Goal: Transaction & Acquisition: Purchase product/service

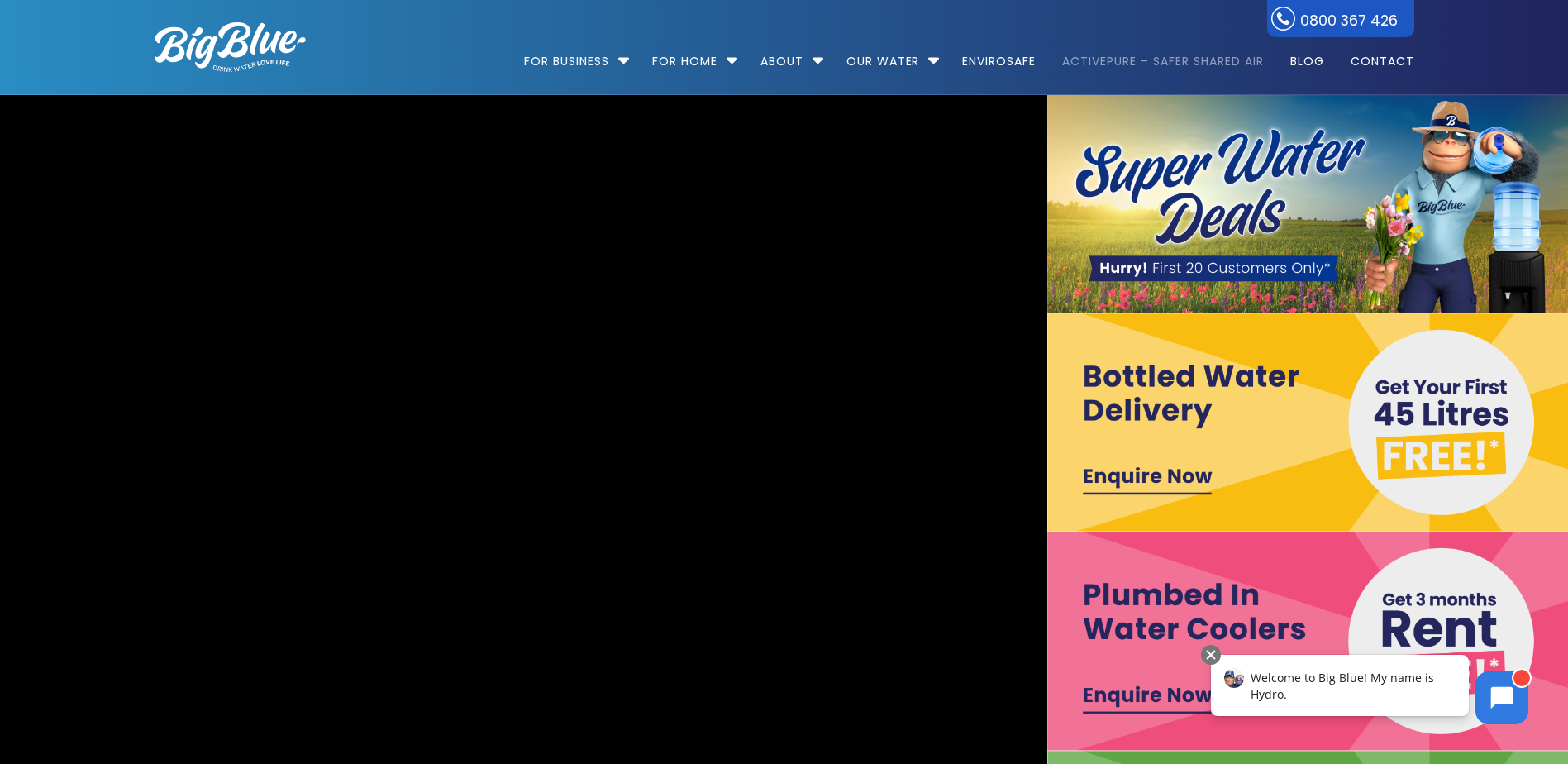
click at [1124, 22] on link "ActivePure – Safer Shared Air" at bounding box center [1162, 53] width 224 height 107
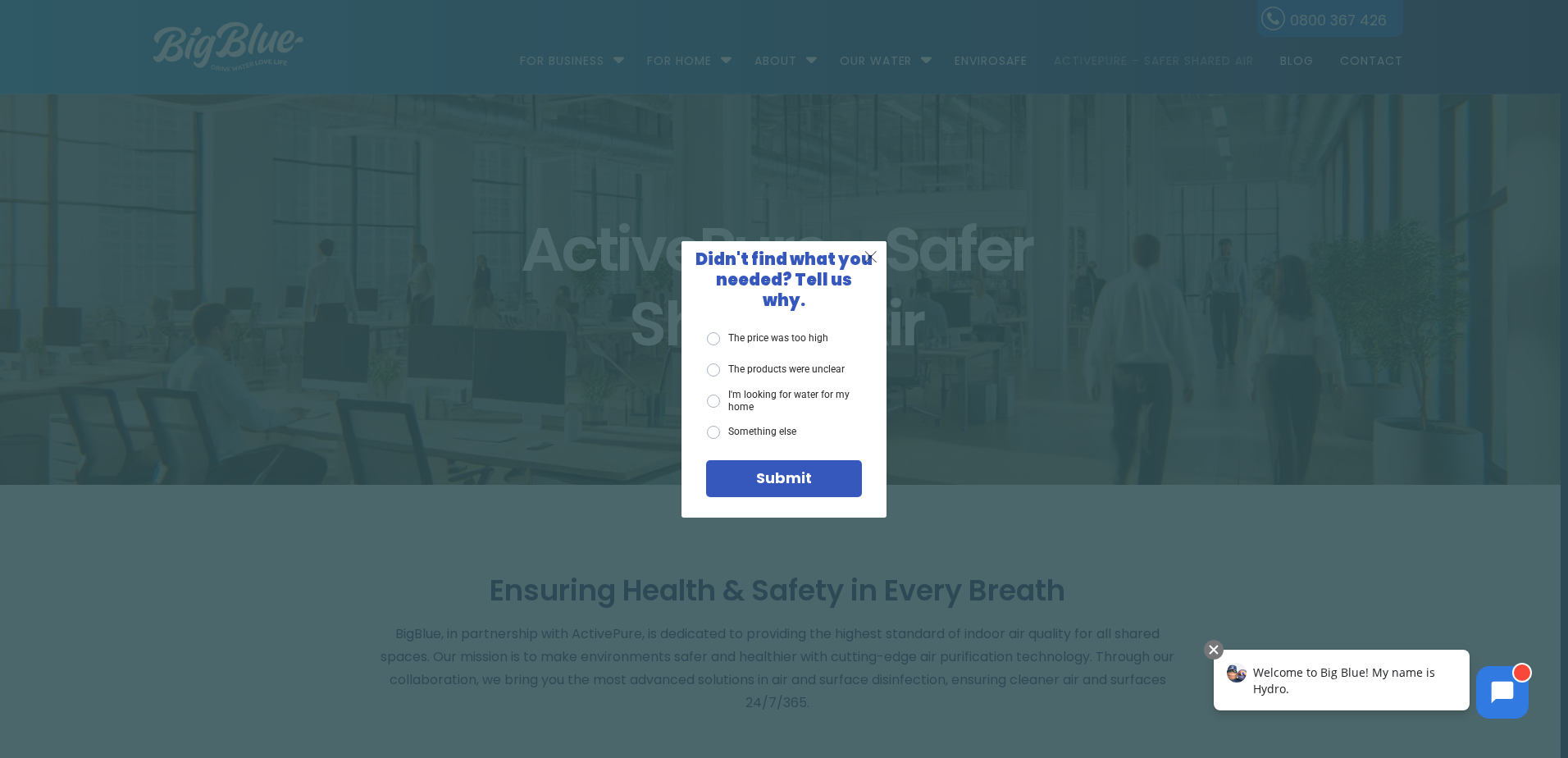
click at [874, 262] on span "X" at bounding box center [872, 257] width 15 height 21
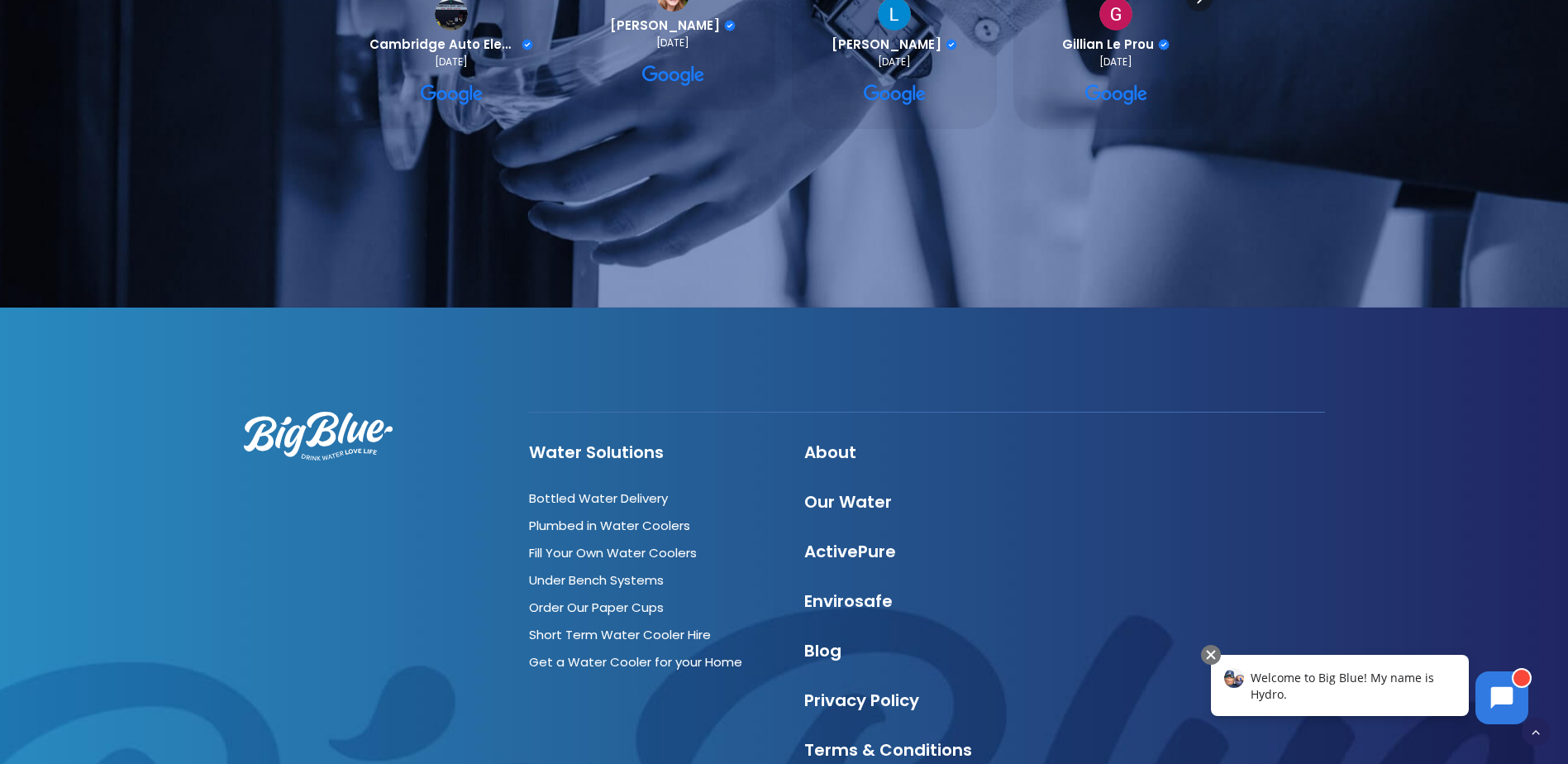
scroll to position [4956, 0]
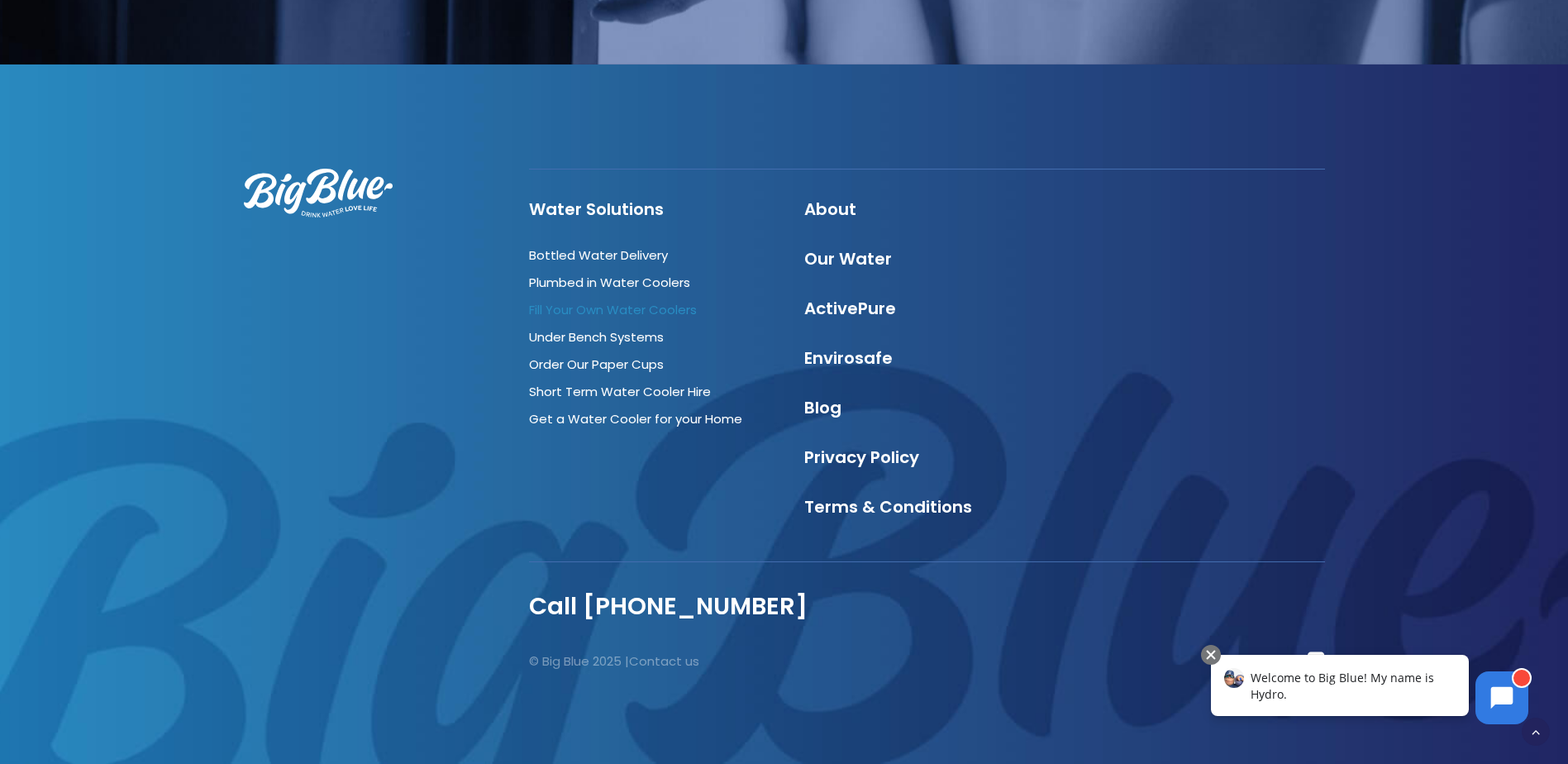
click at [679, 307] on link "Fill Your Own Water Coolers" at bounding box center [613, 309] width 168 height 17
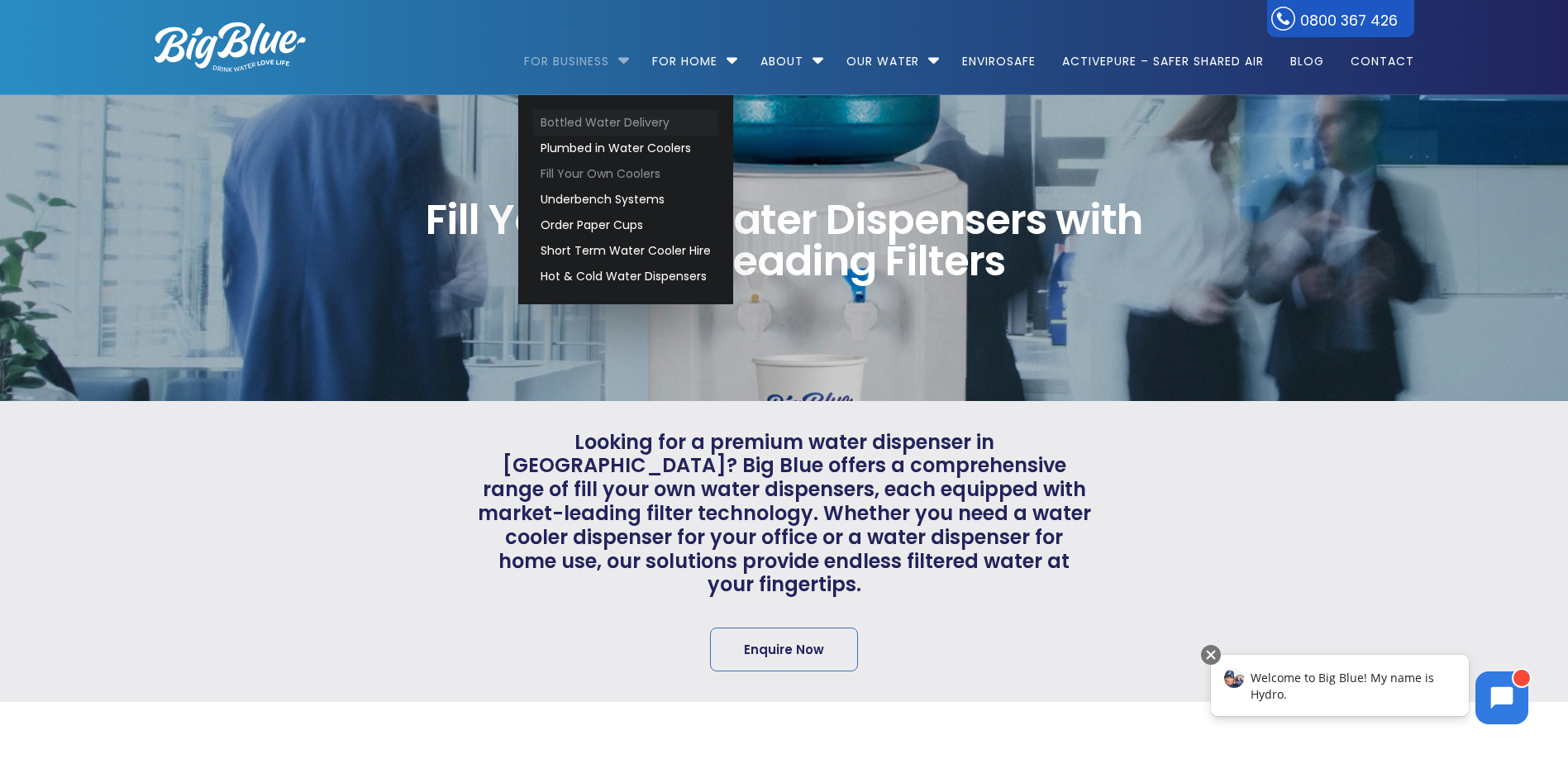
click at [597, 126] on link "Bottled Water Delivery" at bounding box center [625, 122] width 185 height 26
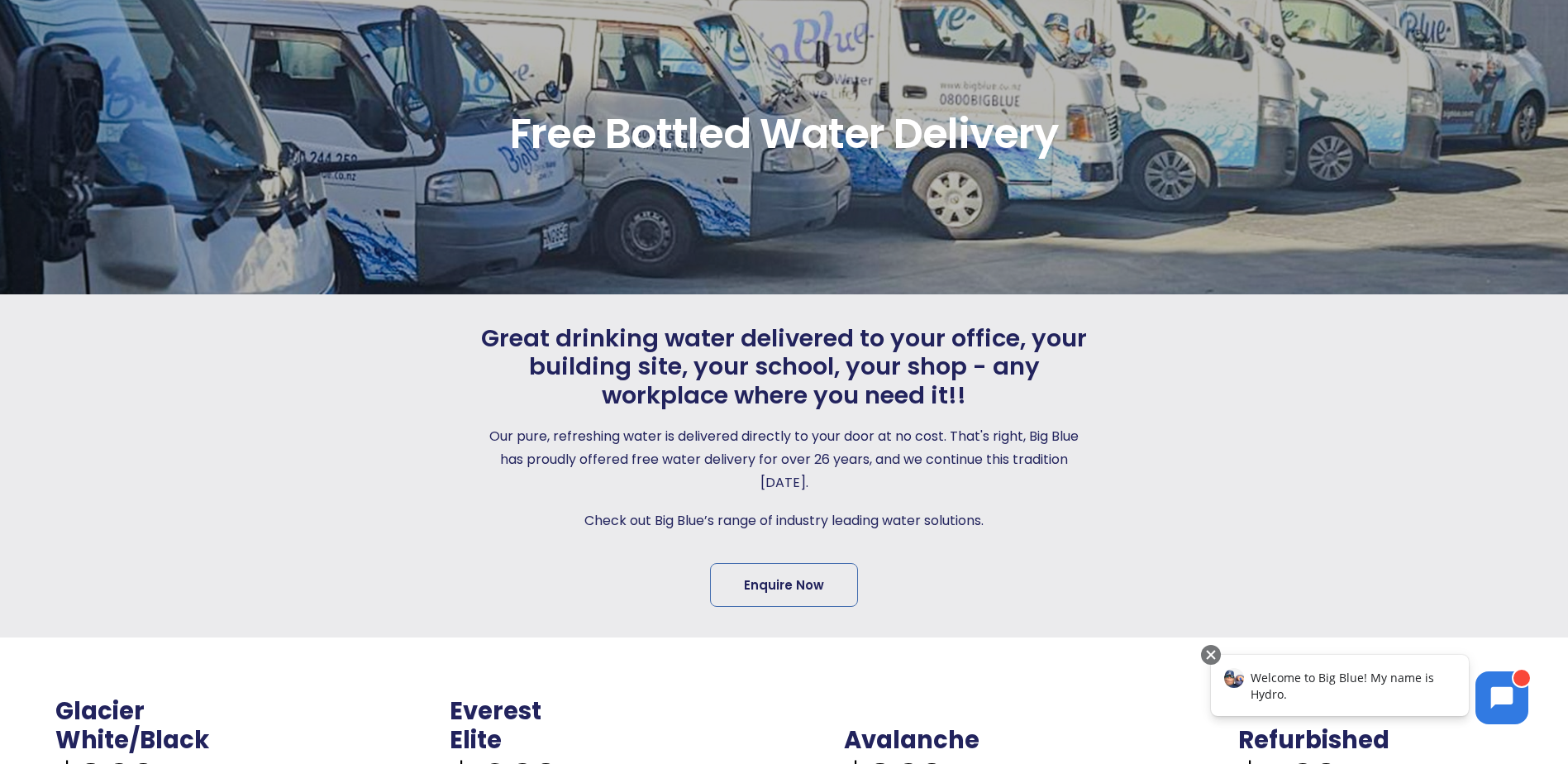
scroll to position [248, 0]
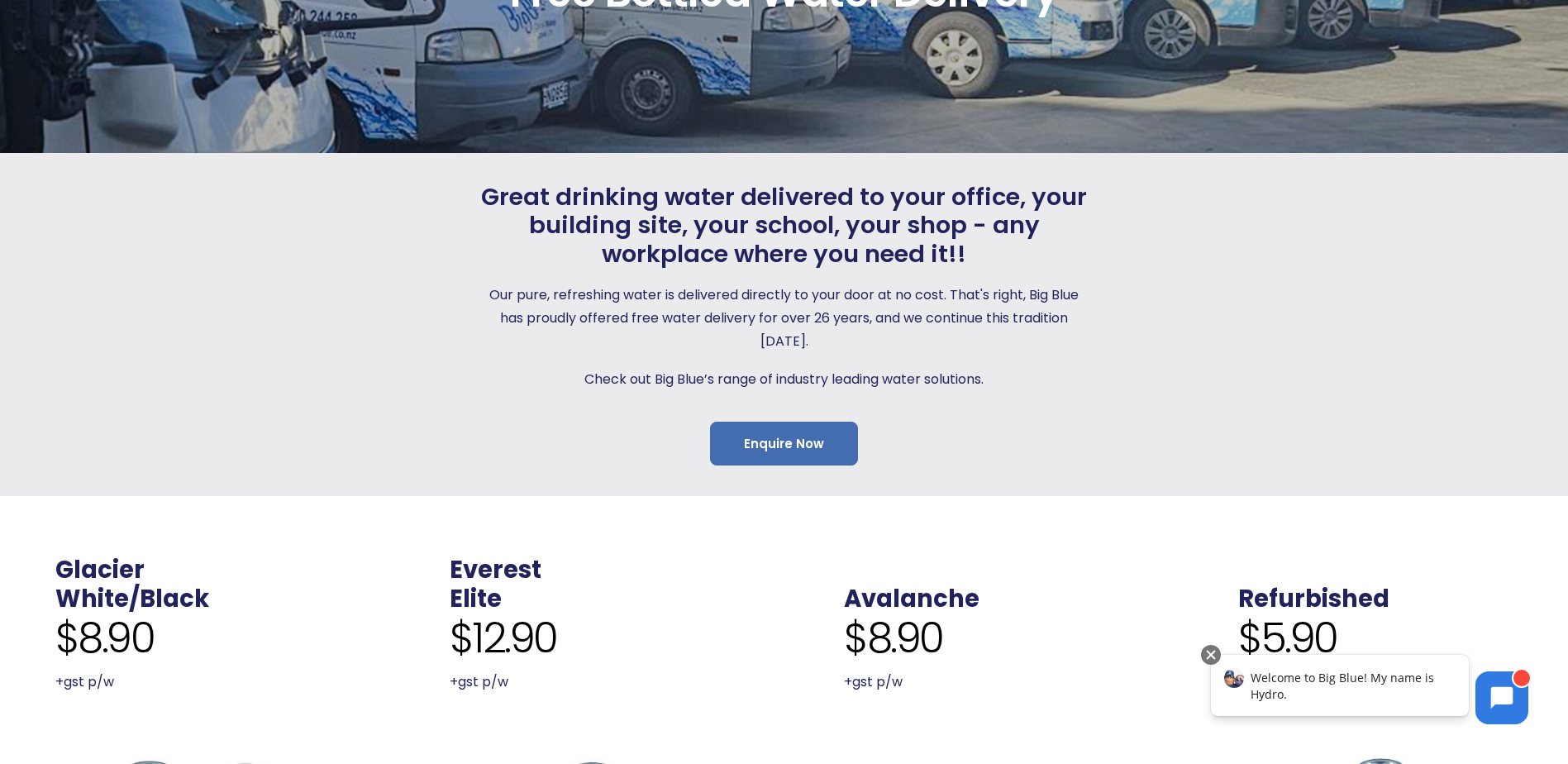
click at [798, 440] on link "Enquire Now" at bounding box center [784, 444] width 148 height 44
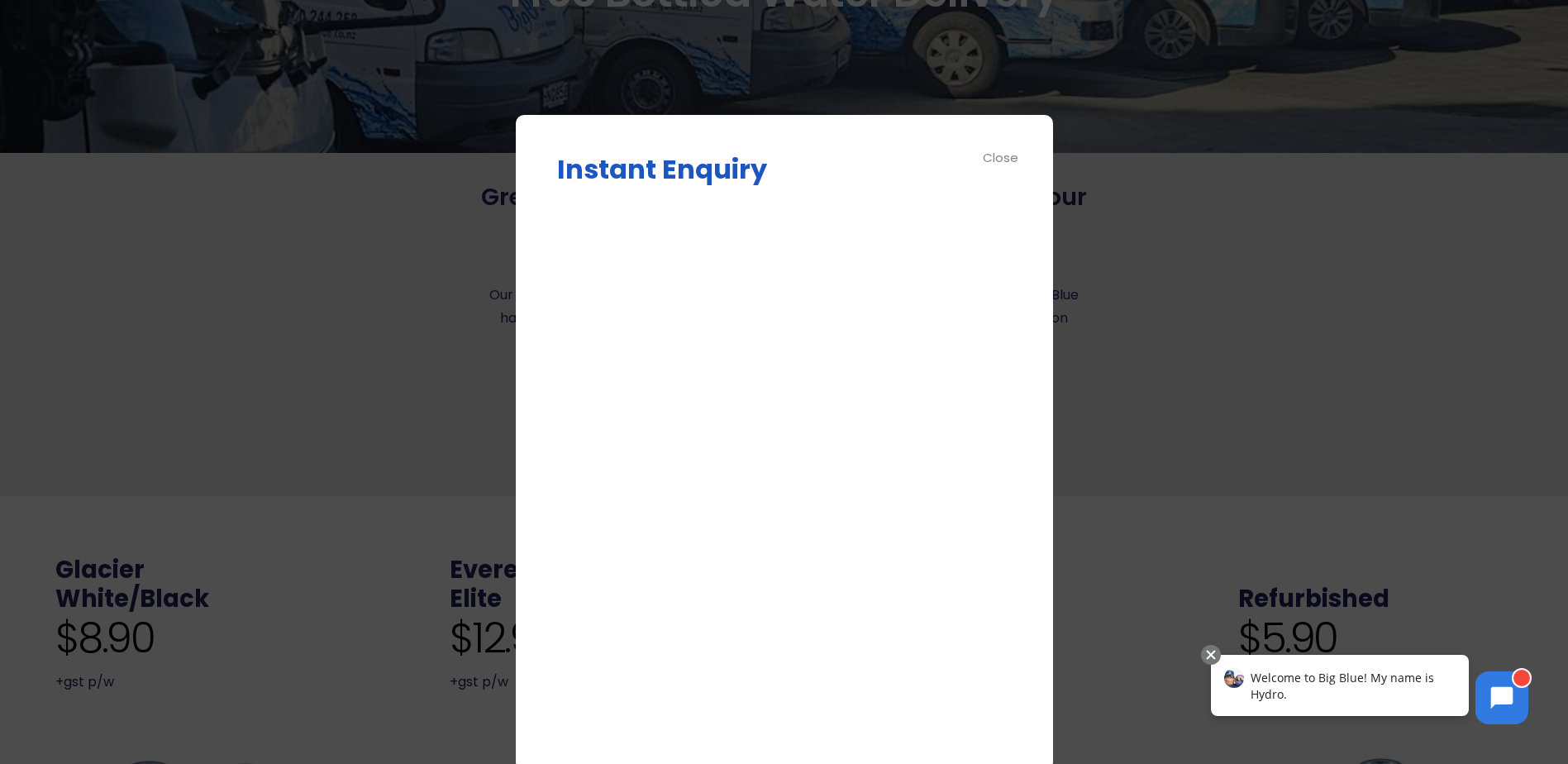
click at [545, 317] on div "Instant Enquiry Enquire Now Δ Close" at bounding box center [784, 442] width 538 height 656
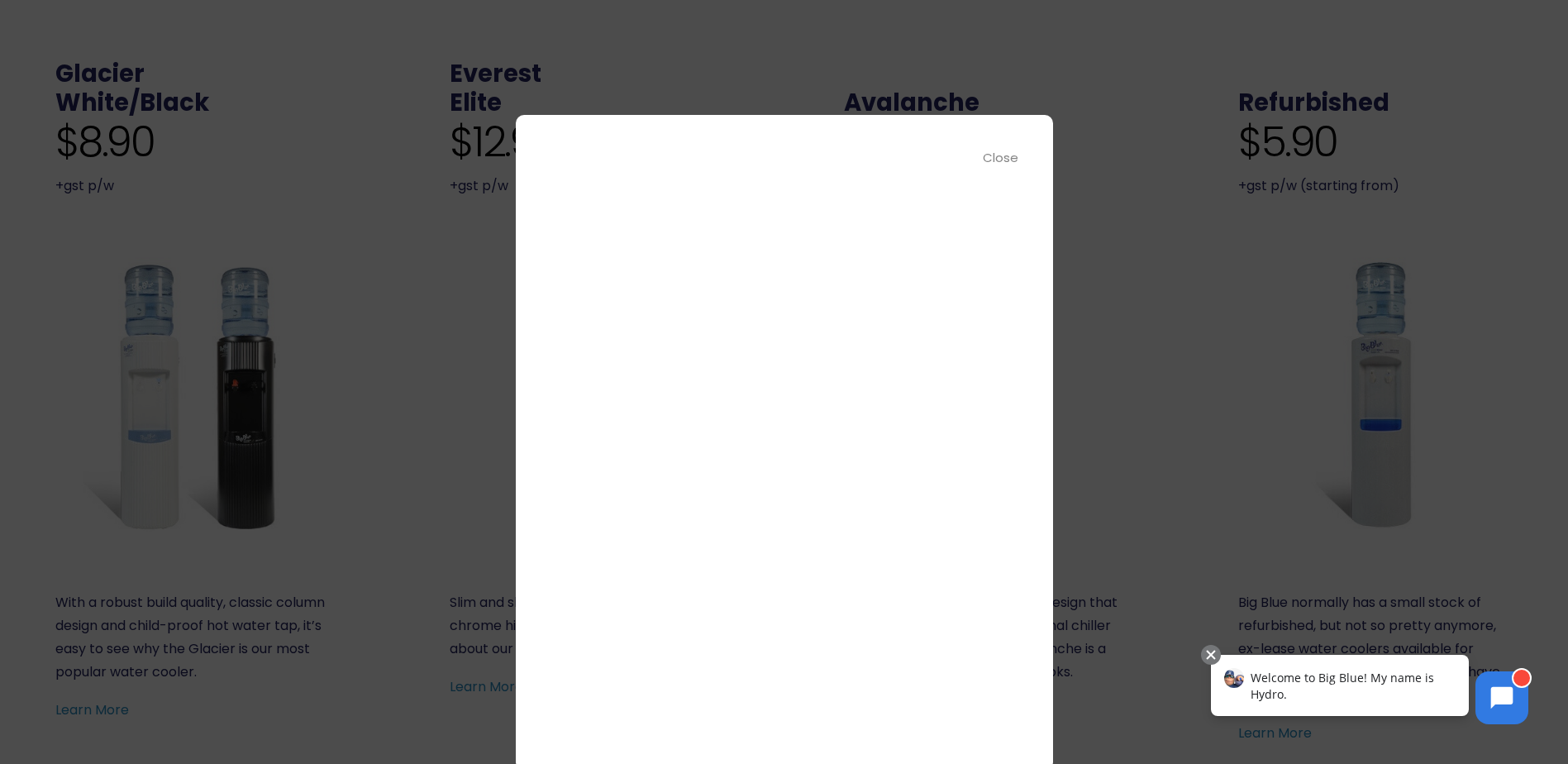
scroll to position [0, 0]
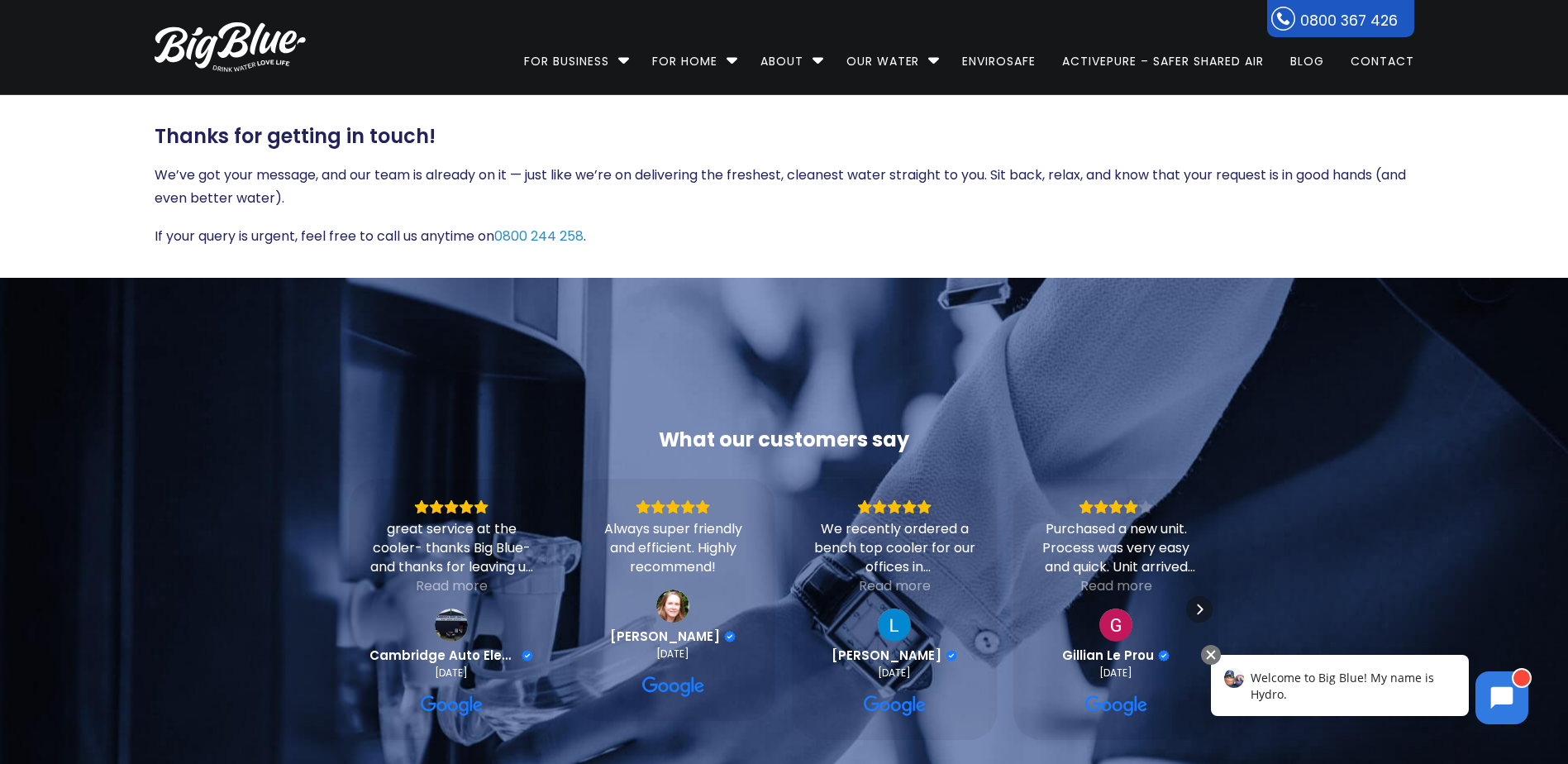
click at [464, 72] on ul "For Business Bottled Water Delivery Plumbed in Water Coolers Fill Your Own Cool…" at bounding box center [876, 47] width 1079 height 95
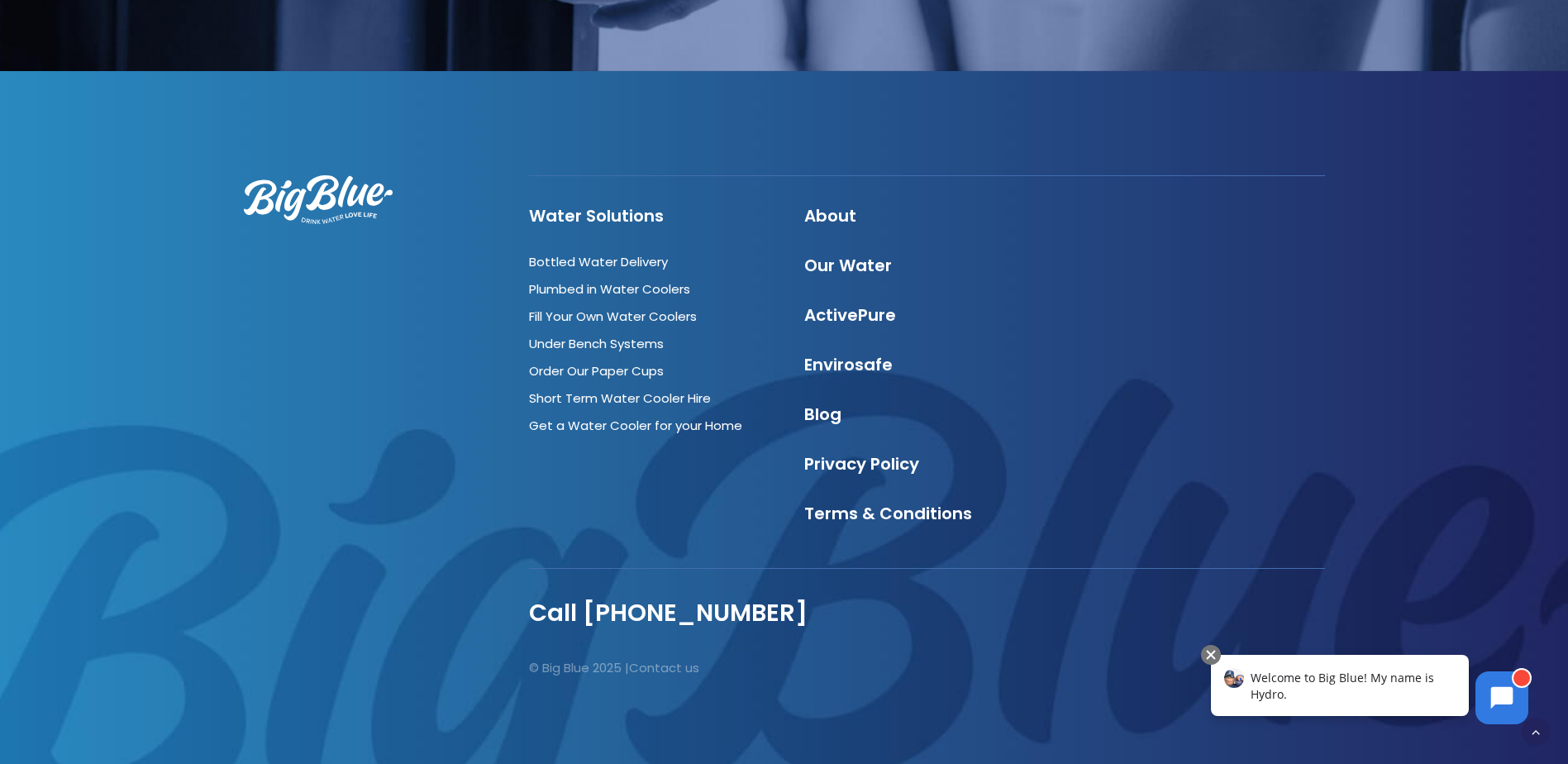
scroll to position [855, 0]
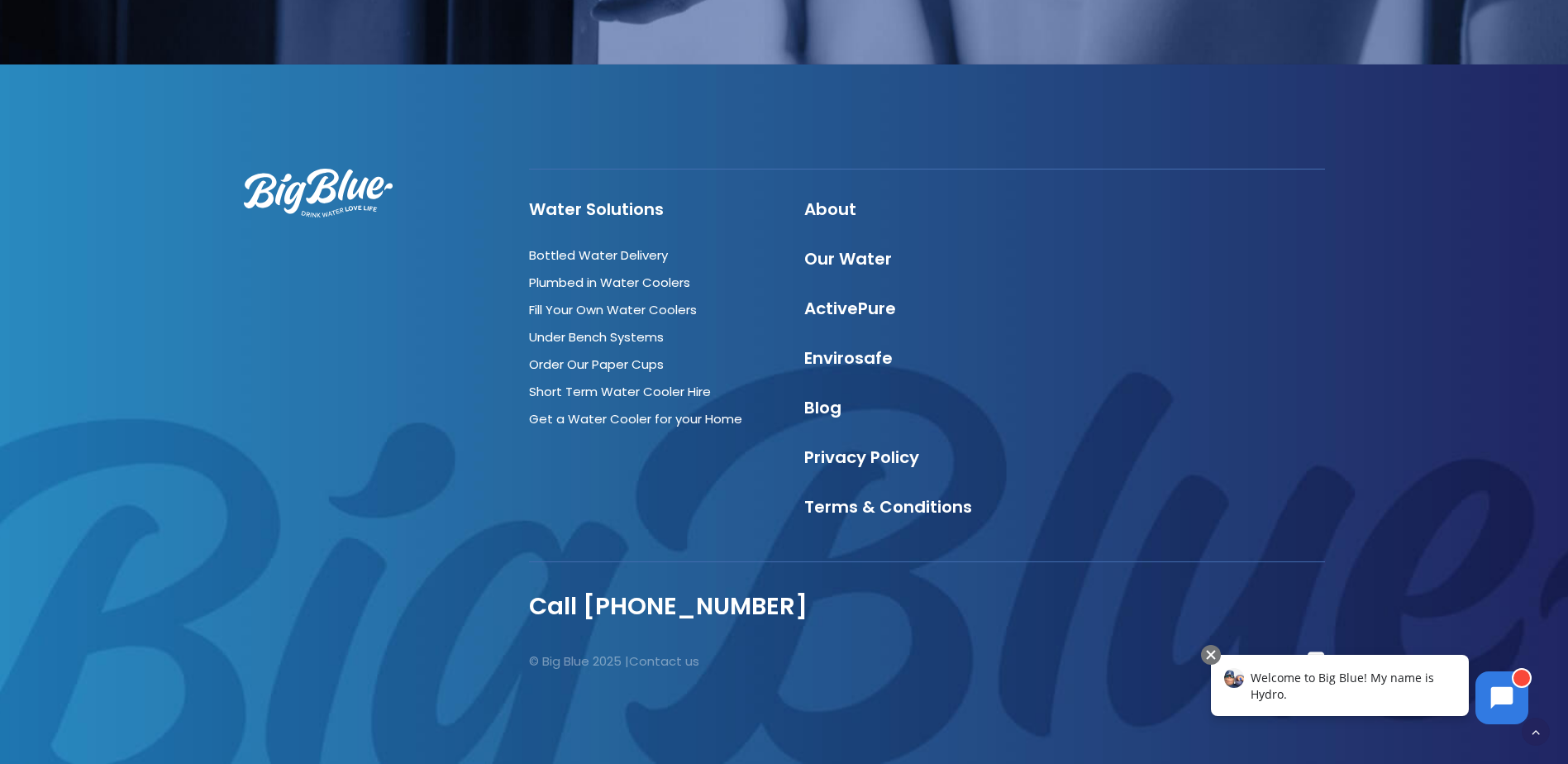
click at [833, 658] on p "© Big Blue 2025 | Contact us" at bounding box center [721, 661] width 384 height 22
